Goal: Transaction & Acquisition: Purchase product/service

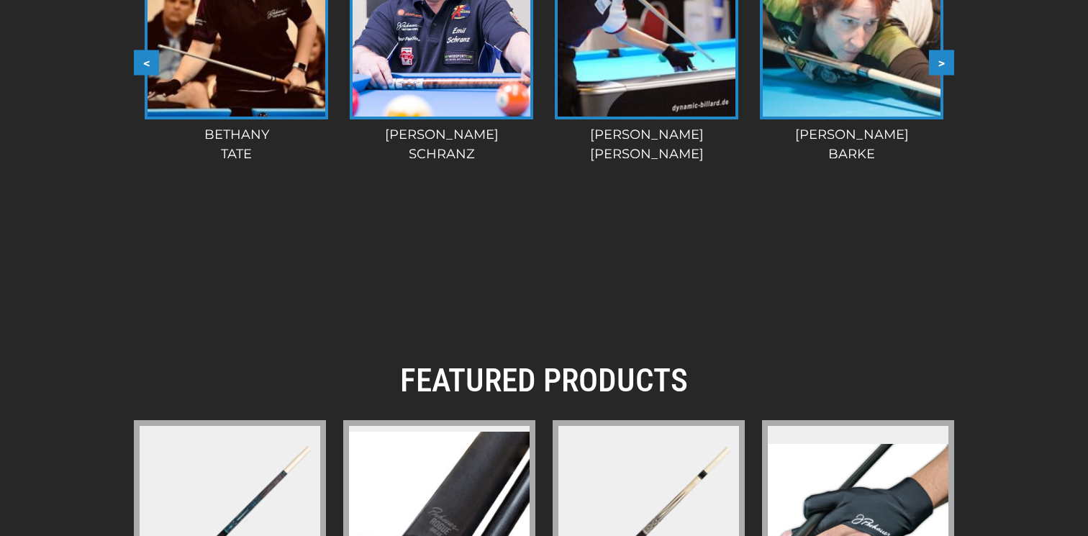
scroll to position [2060, 0]
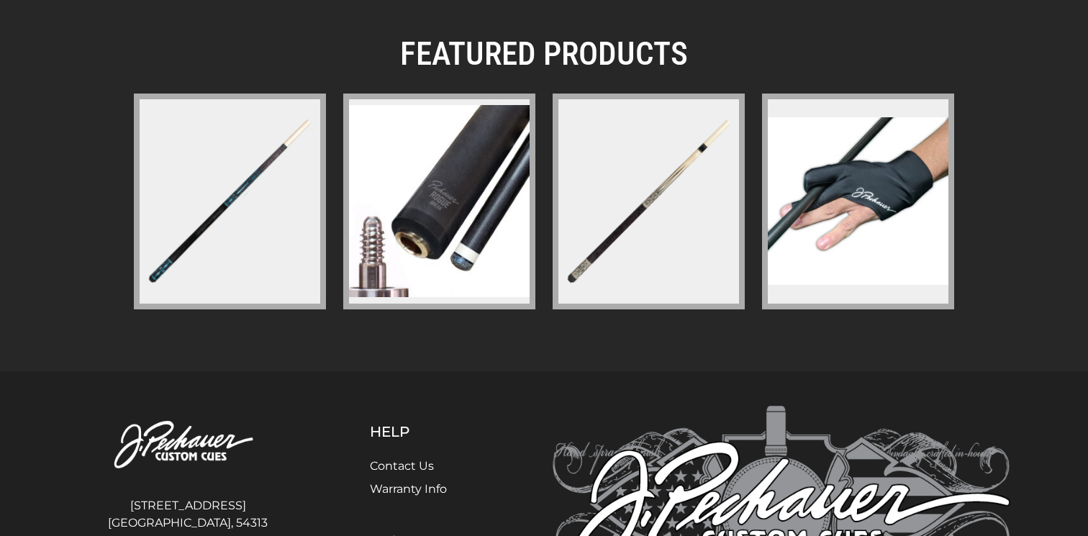
click at [217, 216] on img at bounding box center [230, 201] width 186 height 186
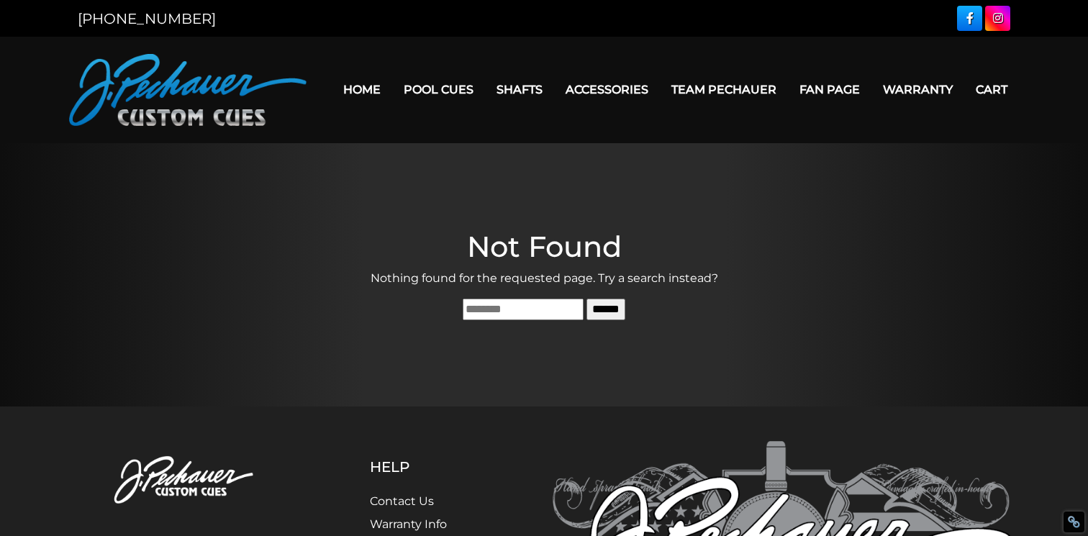
click at [363, 99] on link "Home" at bounding box center [362, 89] width 60 height 37
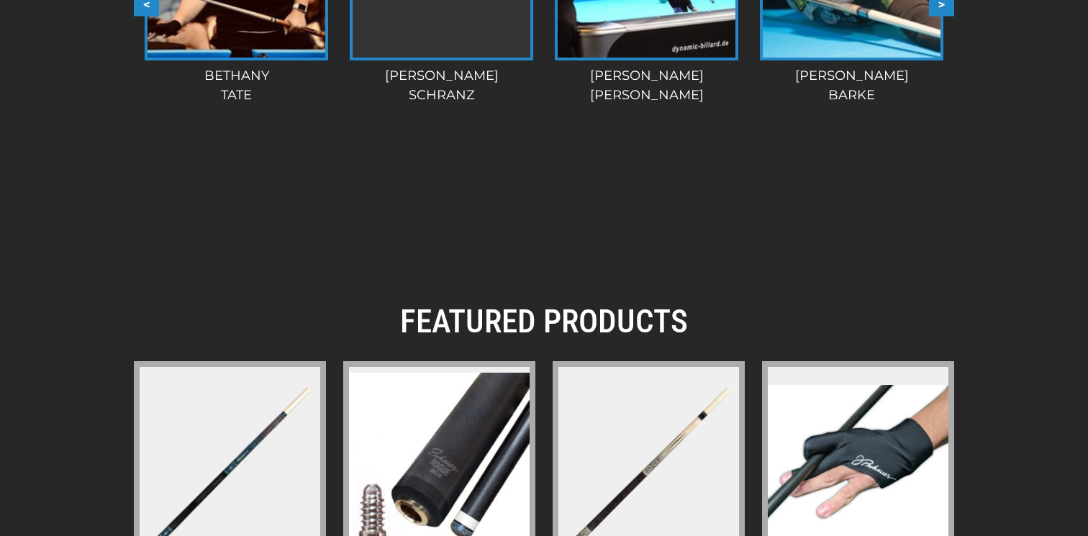
scroll to position [2090, 0]
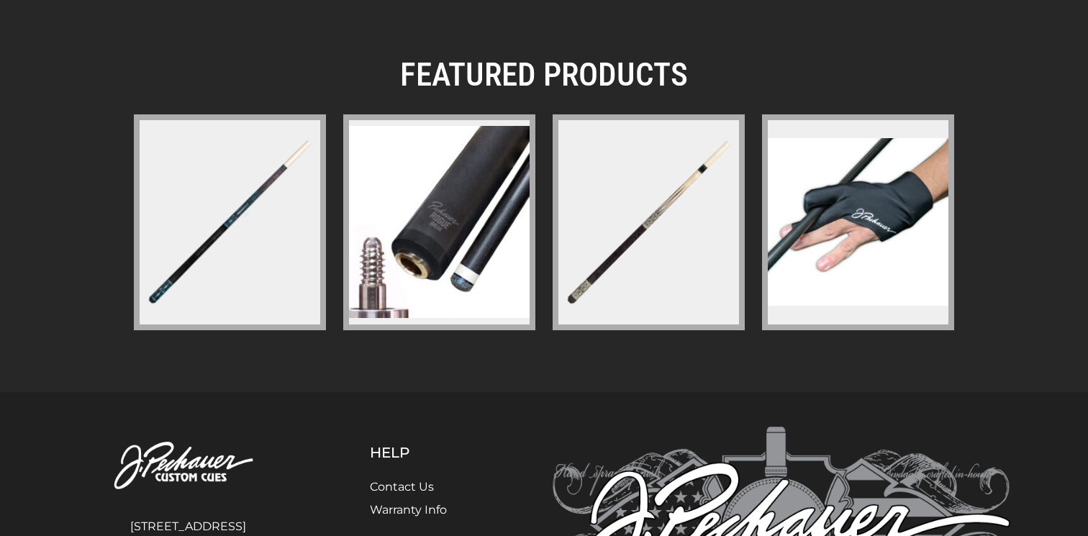
click at [380, 264] on img at bounding box center [439, 222] width 181 height 192
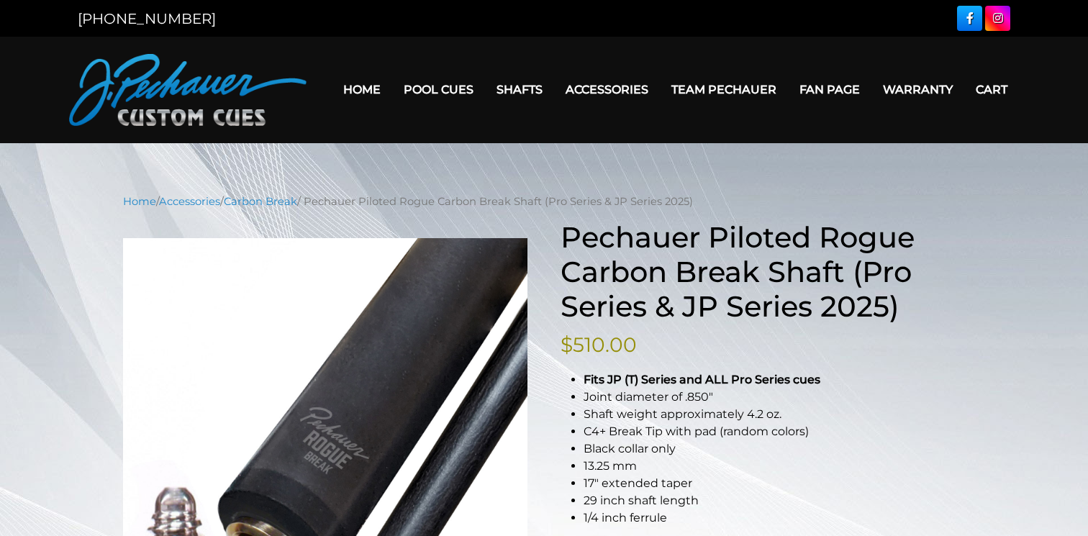
click at [633, 287] on h1 "Pechauer Piloted Rogue Carbon Break Shaft (Pro Series & JP Series 2025)" at bounding box center [763, 272] width 404 height 104
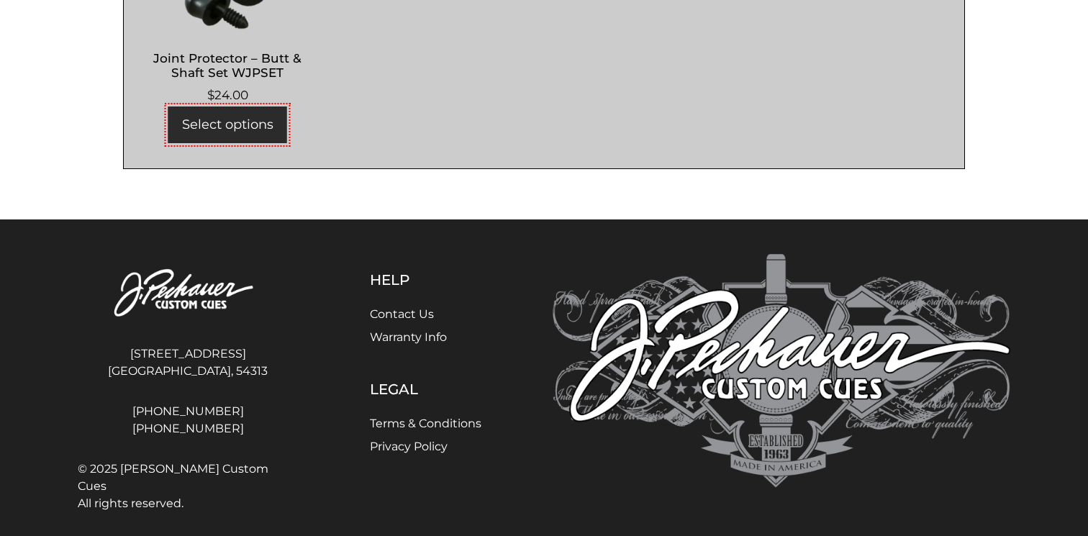
scroll to position [846, 0]
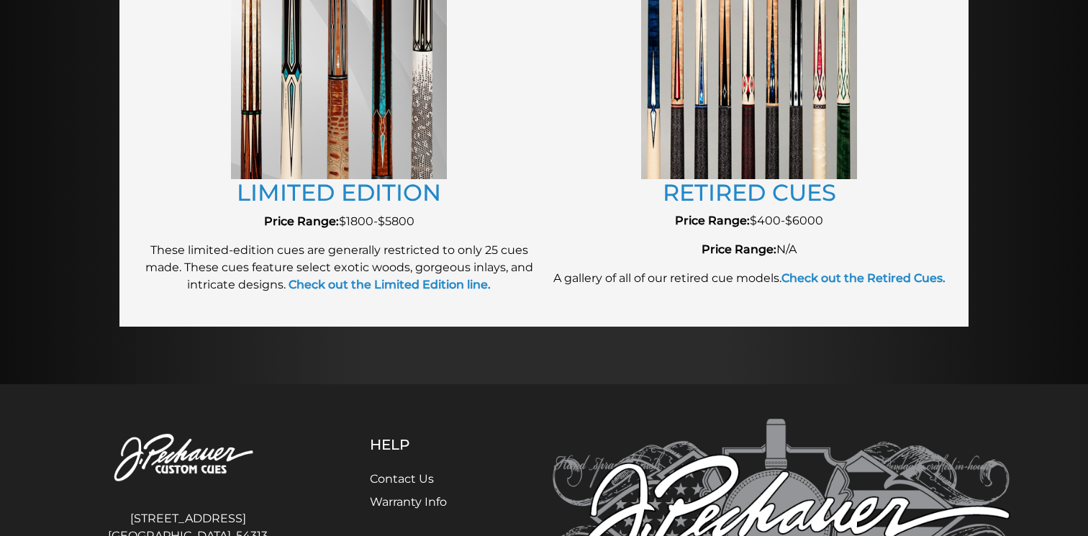
scroll to position [1617, 0]
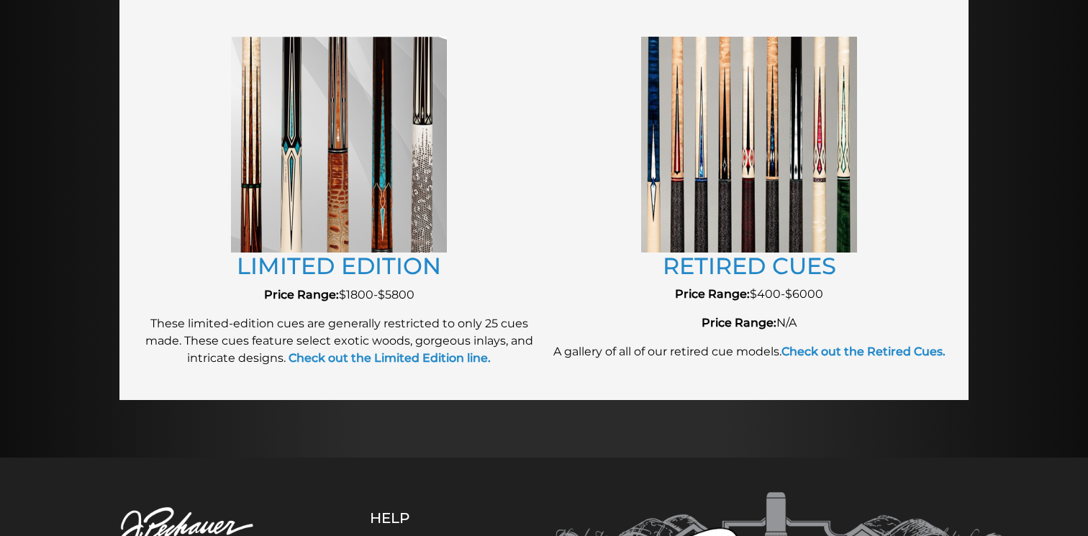
click at [731, 211] on img at bounding box center [749, 144] width 216 height 215
click at [722, 261] on link "RETIRED CUES" at bounding box center [749, 266] width 173 height 28
